Goal: Task Accomplishment & Management: Use online tool/utility

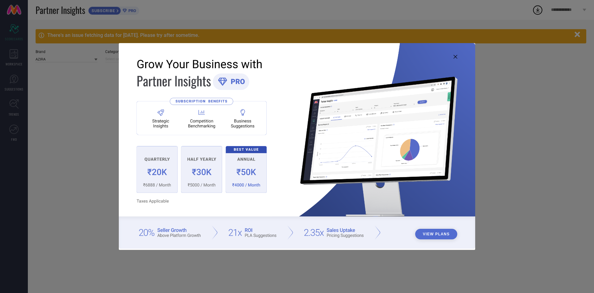
type input "All"
click at [455, 55] on icon at bounding box center [456, 57] width 4 height 4
